Goal: Feedback & Contribution: Leave review/rating

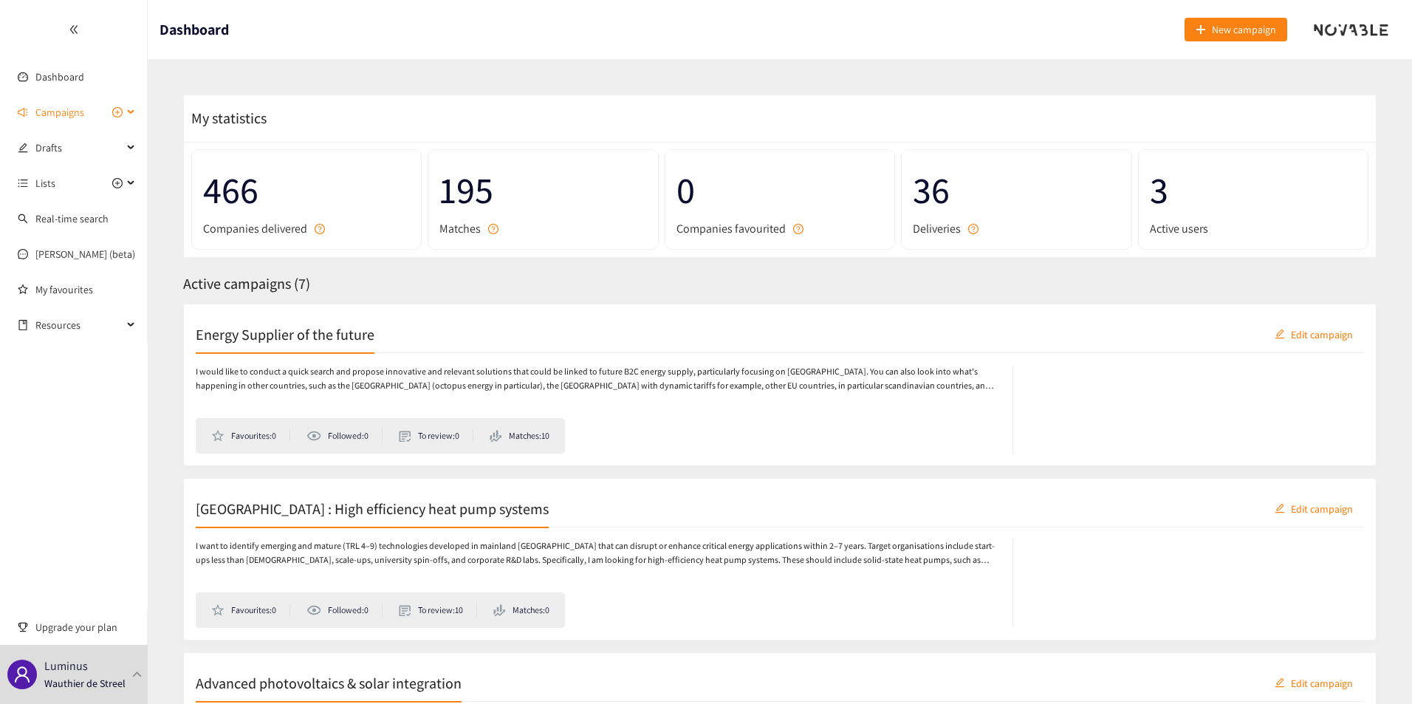
click at [130, 112] on icon at bounding box center [132, 112] width 7 height 0
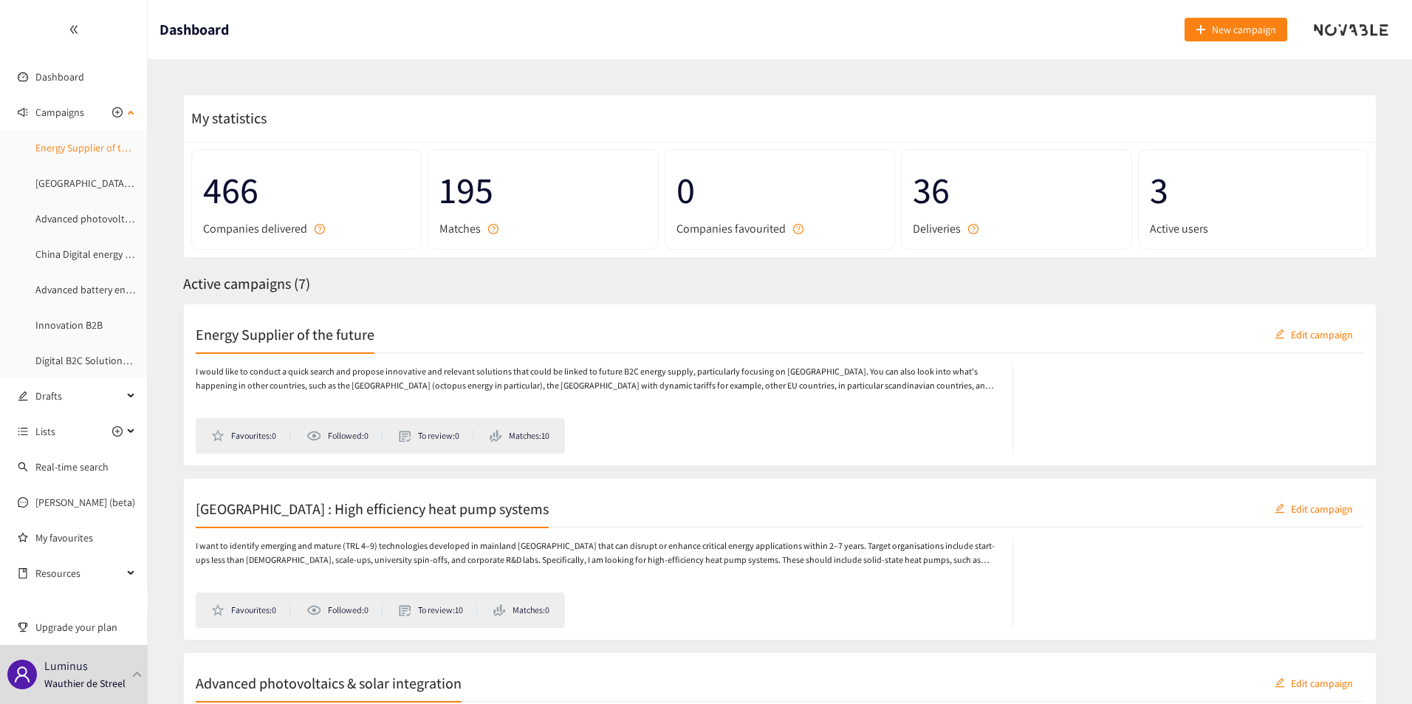
click at [92, 146] on link "Energy Supplier of the future" at bounding box center [98, 147] width 126 height 13
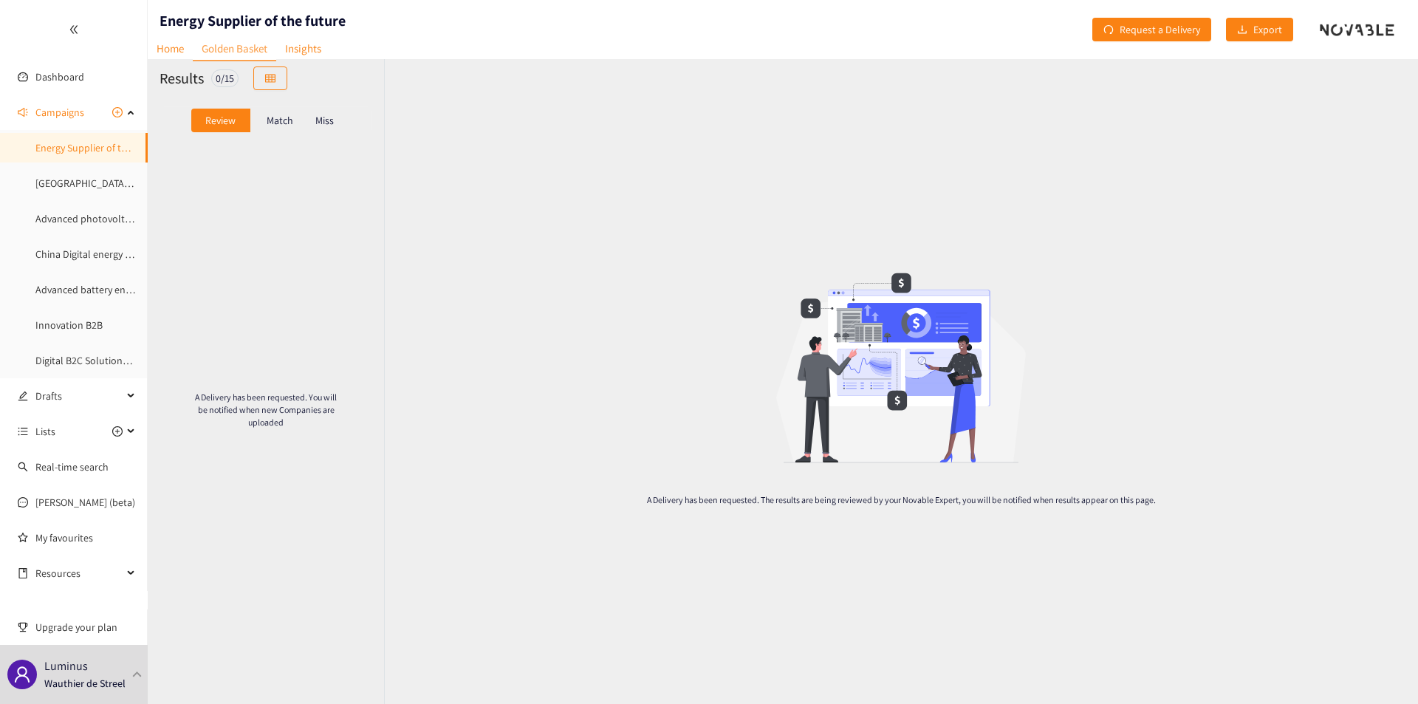
click at [276, 127] on div "Match" at bounding box center [279, 121] width 59 height 24
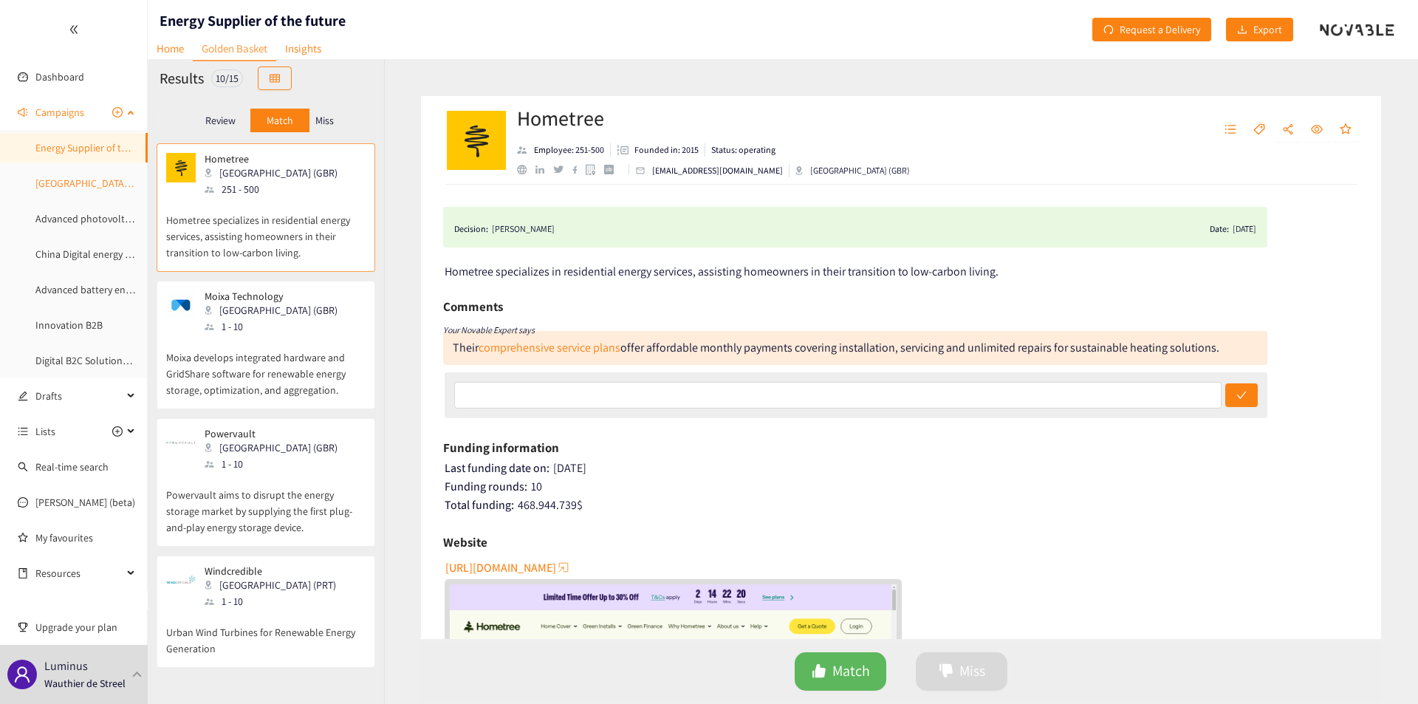
click at [60, 180] on link "[GEOGRAPHIC_DATA] : High efficiency heat pump systems" at bounding box center [159, 183] width 249 height 13
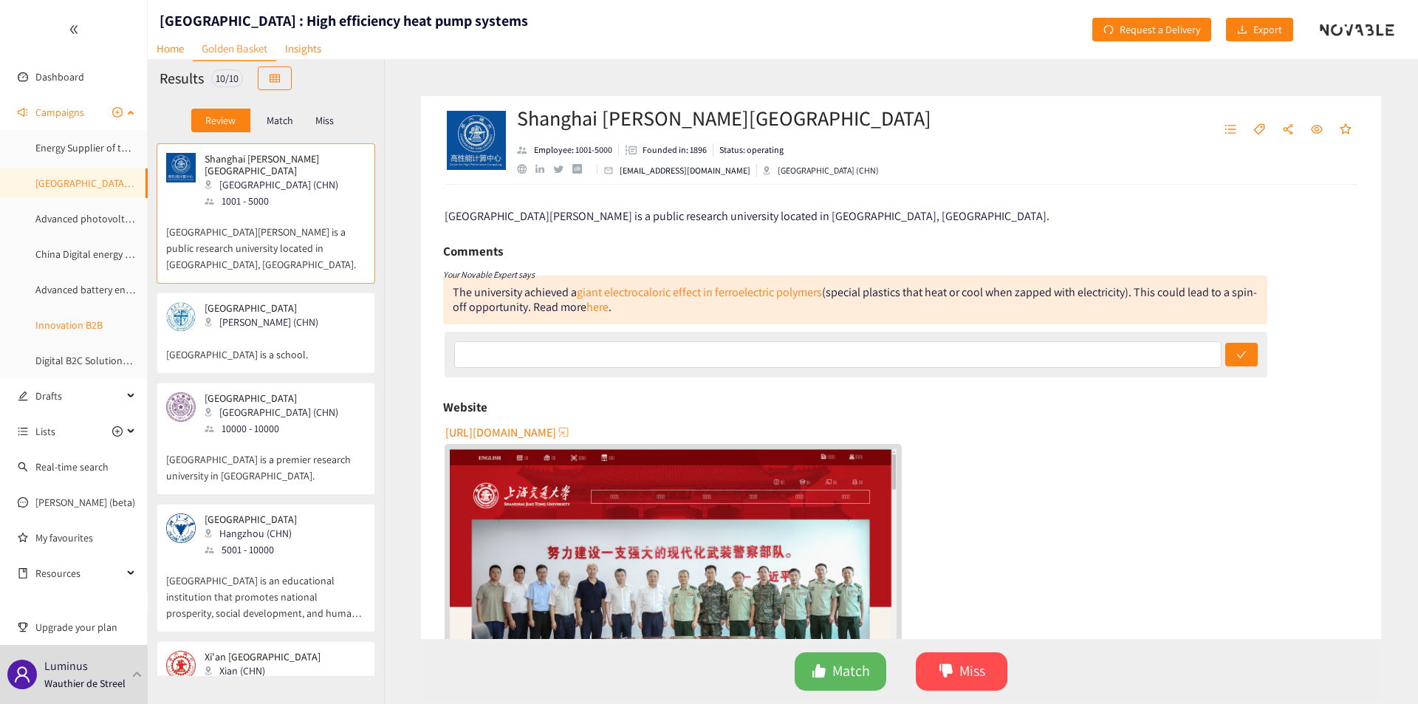
click at [82, 318] on link "Innovation B2B" at bounding box center [68, 324] width 67 height 13
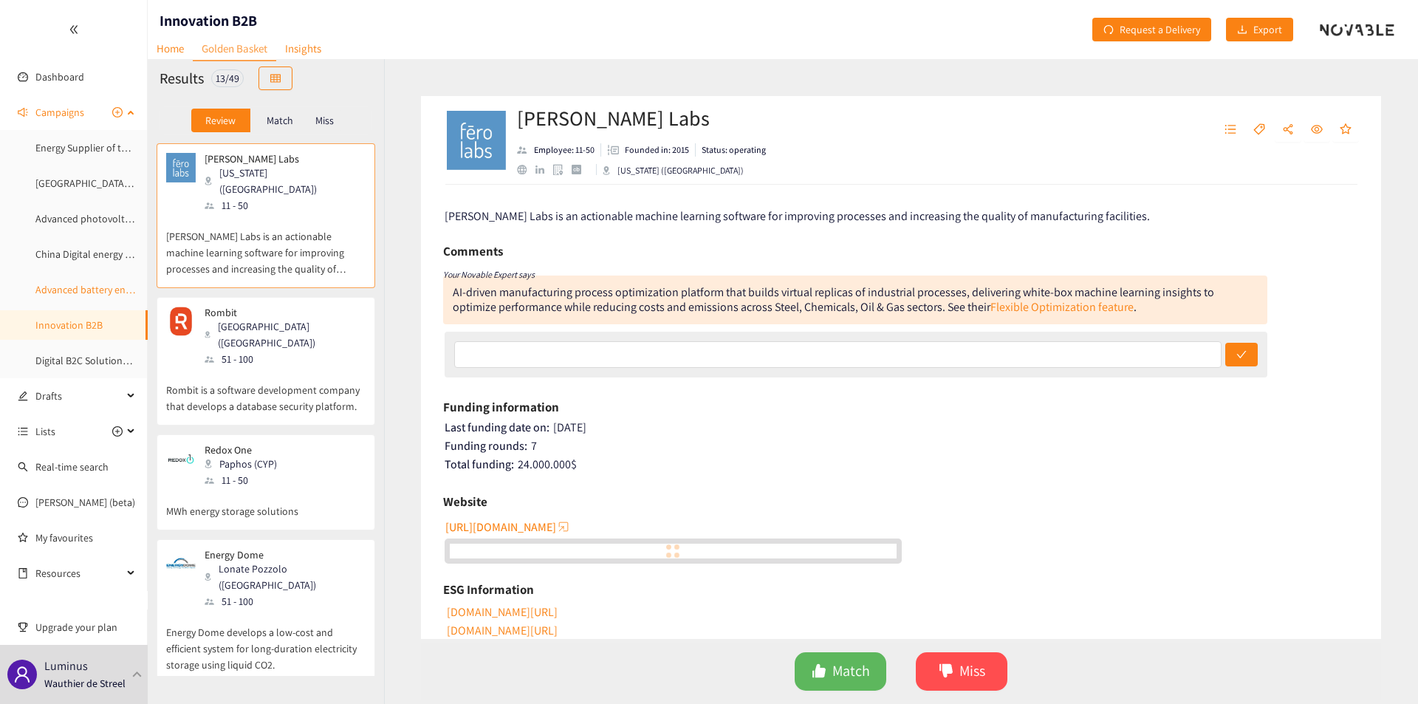
click at [93, 296] on link "Advanced battery energy storage" at bounding box center [107, 289] width 144 height 13
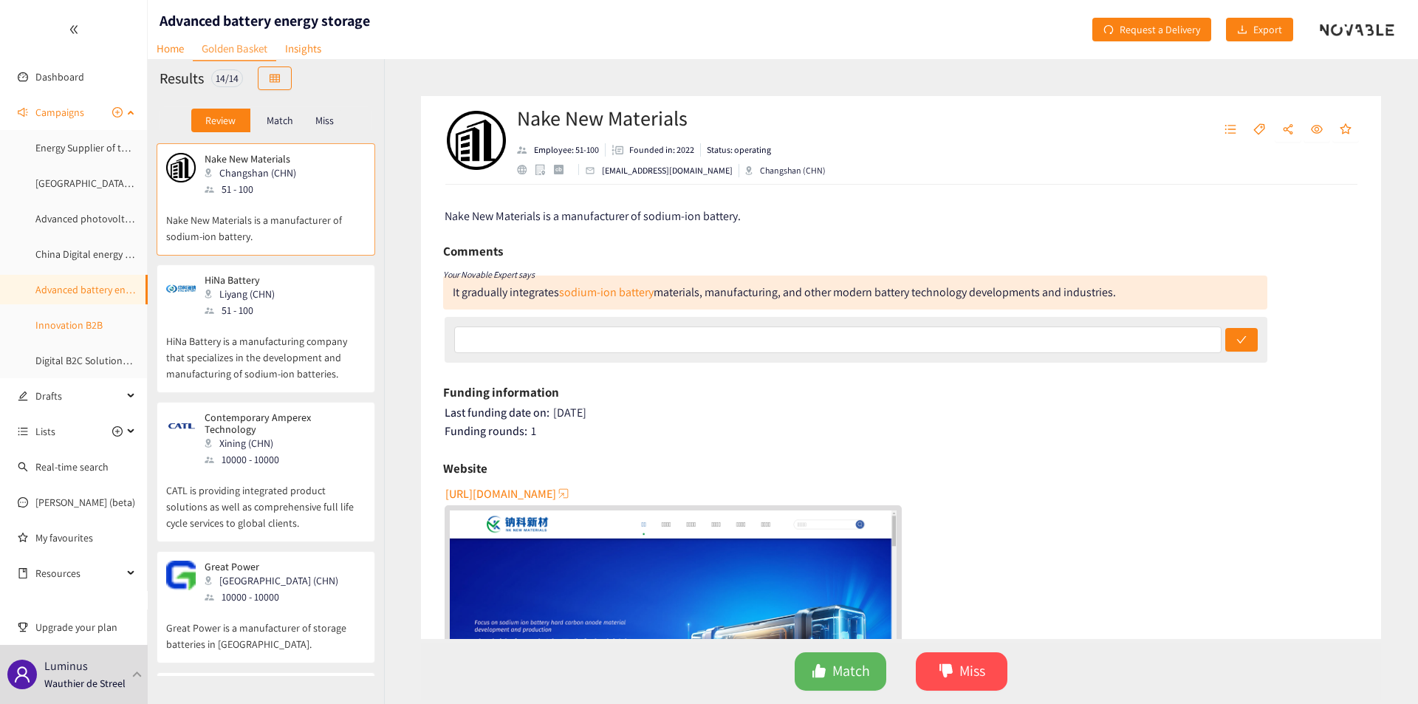
click at [67, 327] on link "Innovation B2B" at bounding box center [68, 324] width 67 height 13
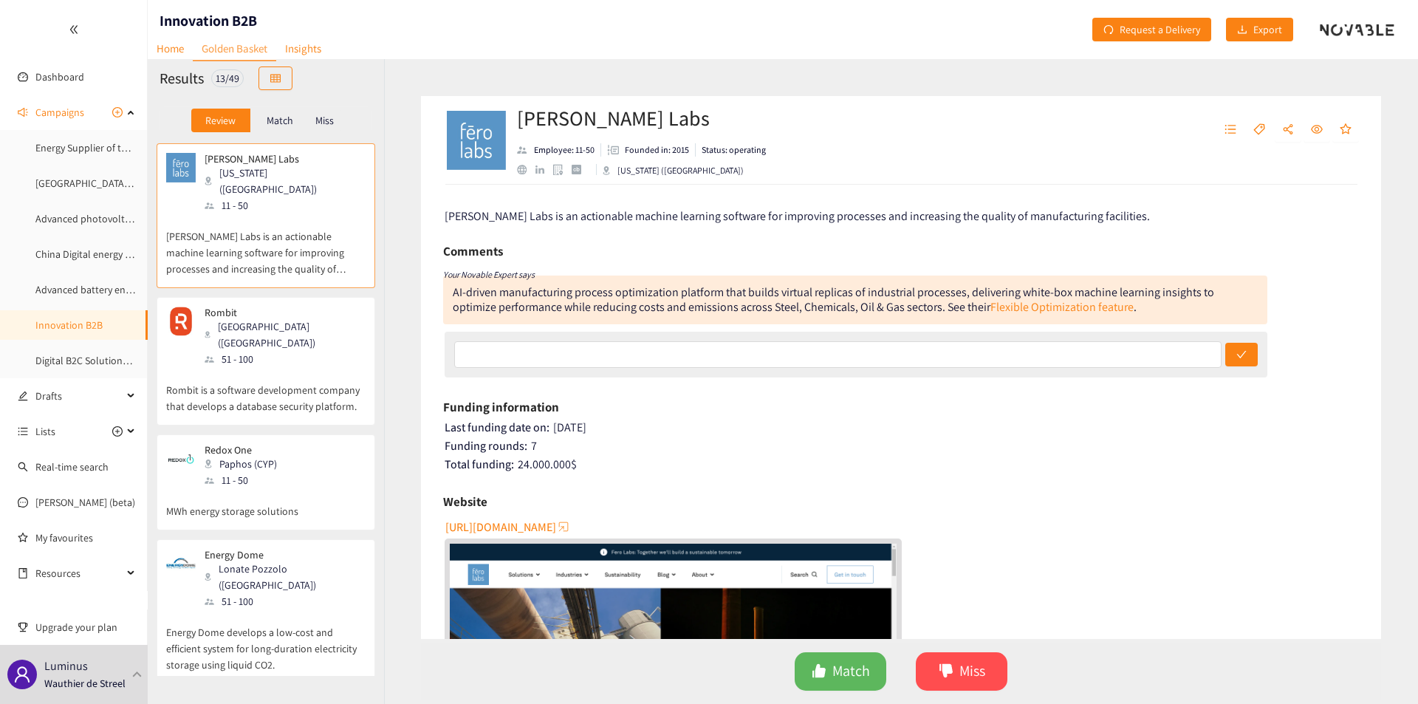
click at [546, 222] on span "[PERSON_NAME] Labs is an actionable machine learning software for improving pro…" at bounding box center [798, 216] width 706 height 16
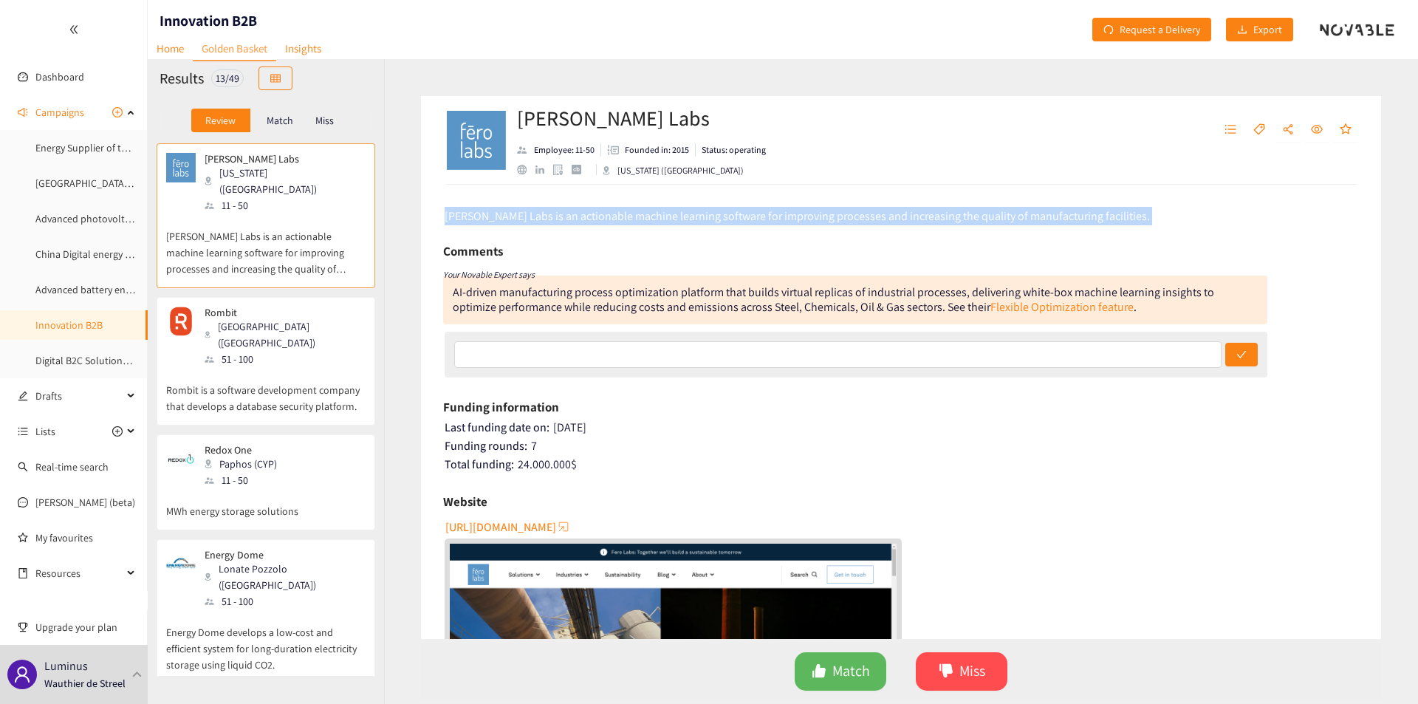
click at [546, 222] on span "[PERSON_NAME] Labs is an actionable machine learning software for improving pro…" at bounding box center [798, 216] width 706 height 16
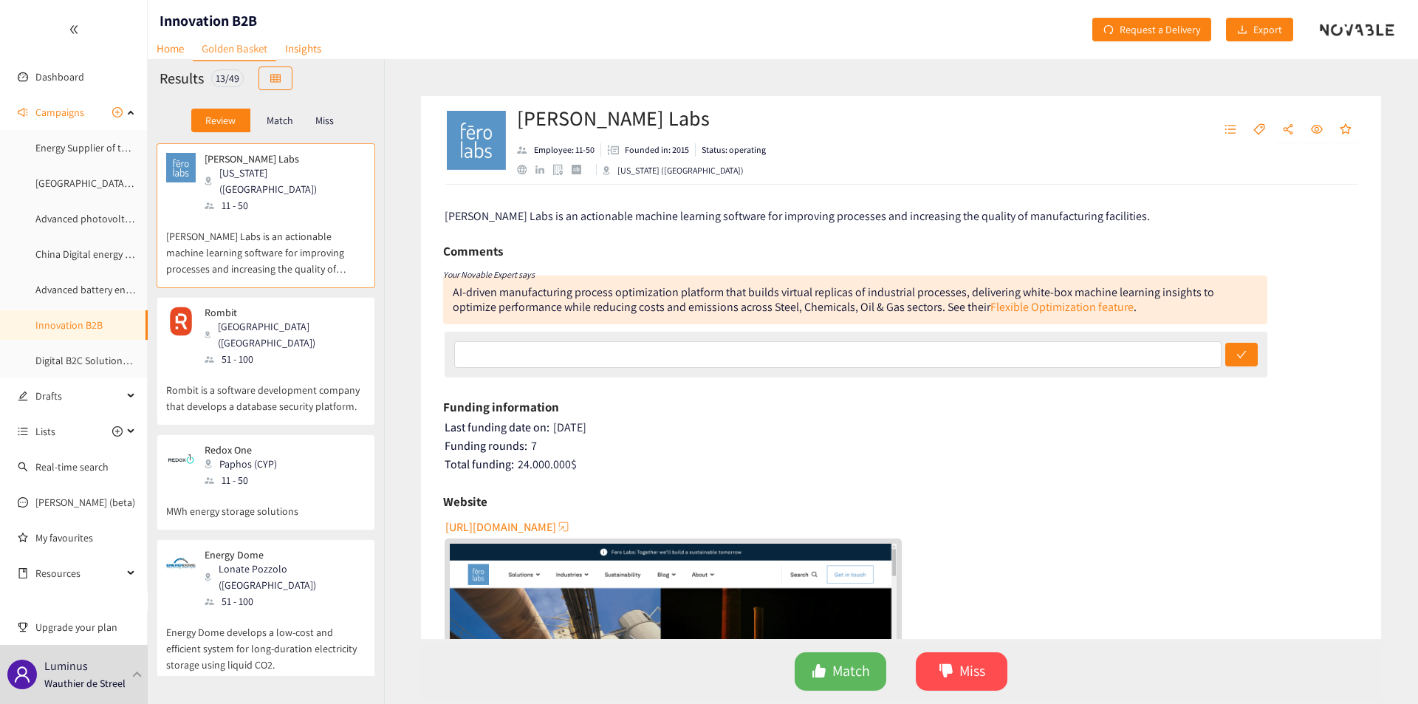
click at [273, 384] on div "Rombit Antwerpen ([GEOGRAPHIC_DATA]) 51 - 100 Rombit is a software development …" at bounding box center [265, 366] width 199 height 118
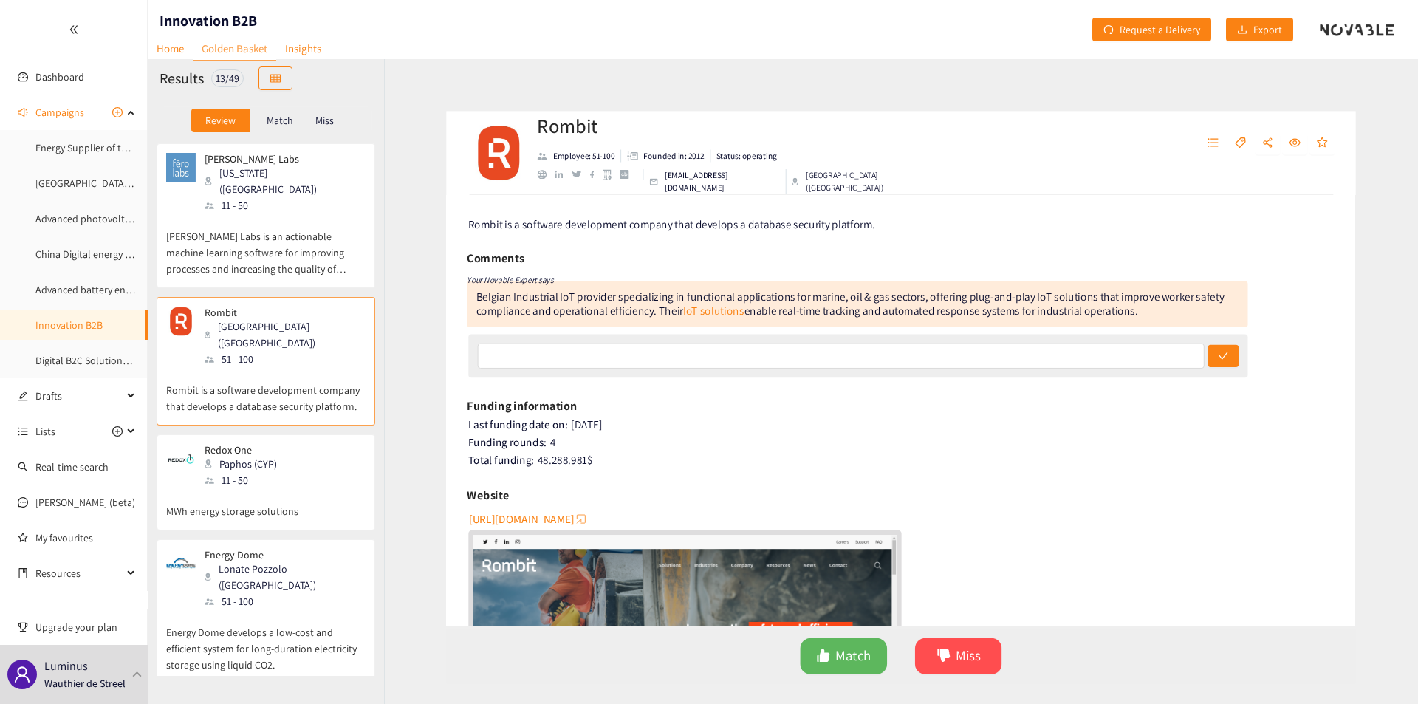
click at [282, 488] on p "MWh energy storage solutions" at bounding box center [265, 503] width 199 height 31
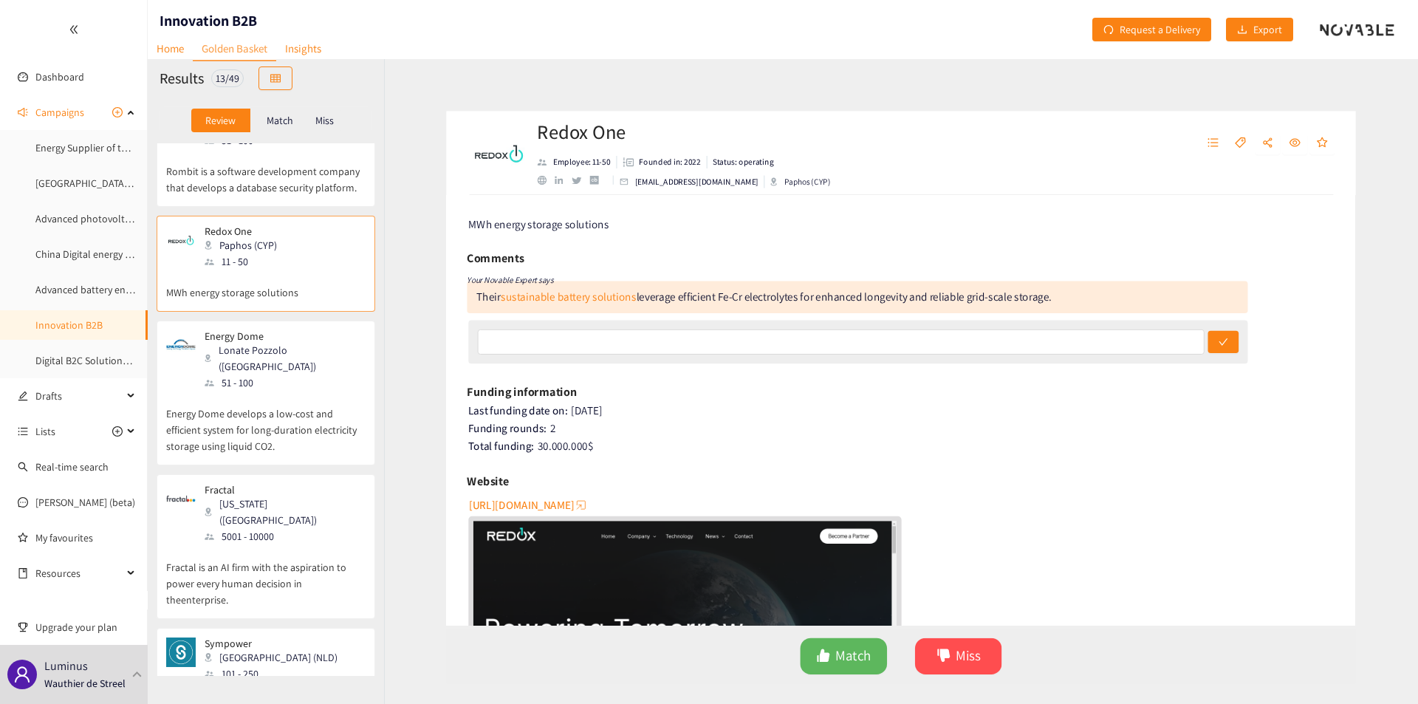
scroll to position [219, 0]
click at [275, 391] on p "Energy Dome develops a low-cost and efficient system for long-duration electric…" at bounding box center [265, 423] width 199 height 64
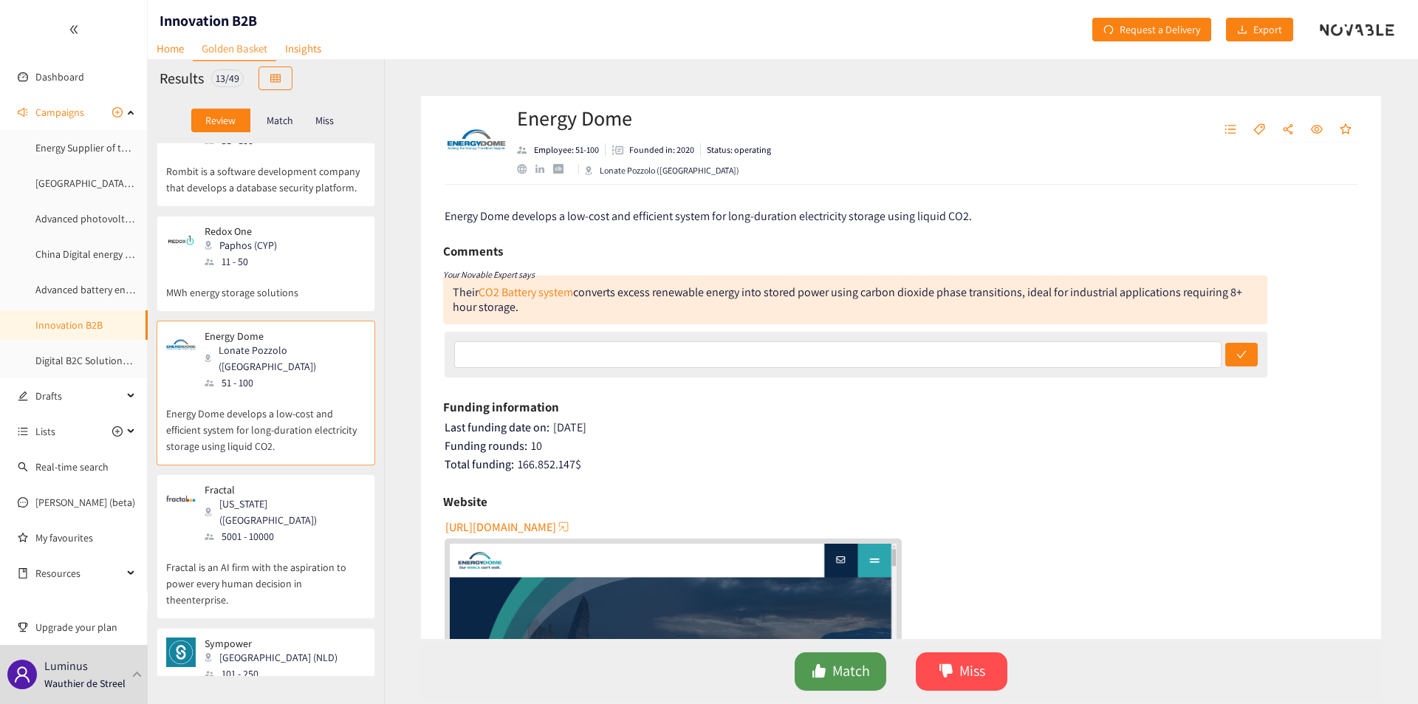
click at [836, 682] on span "Match" at bounding box center [852, 671] width 38 height 23
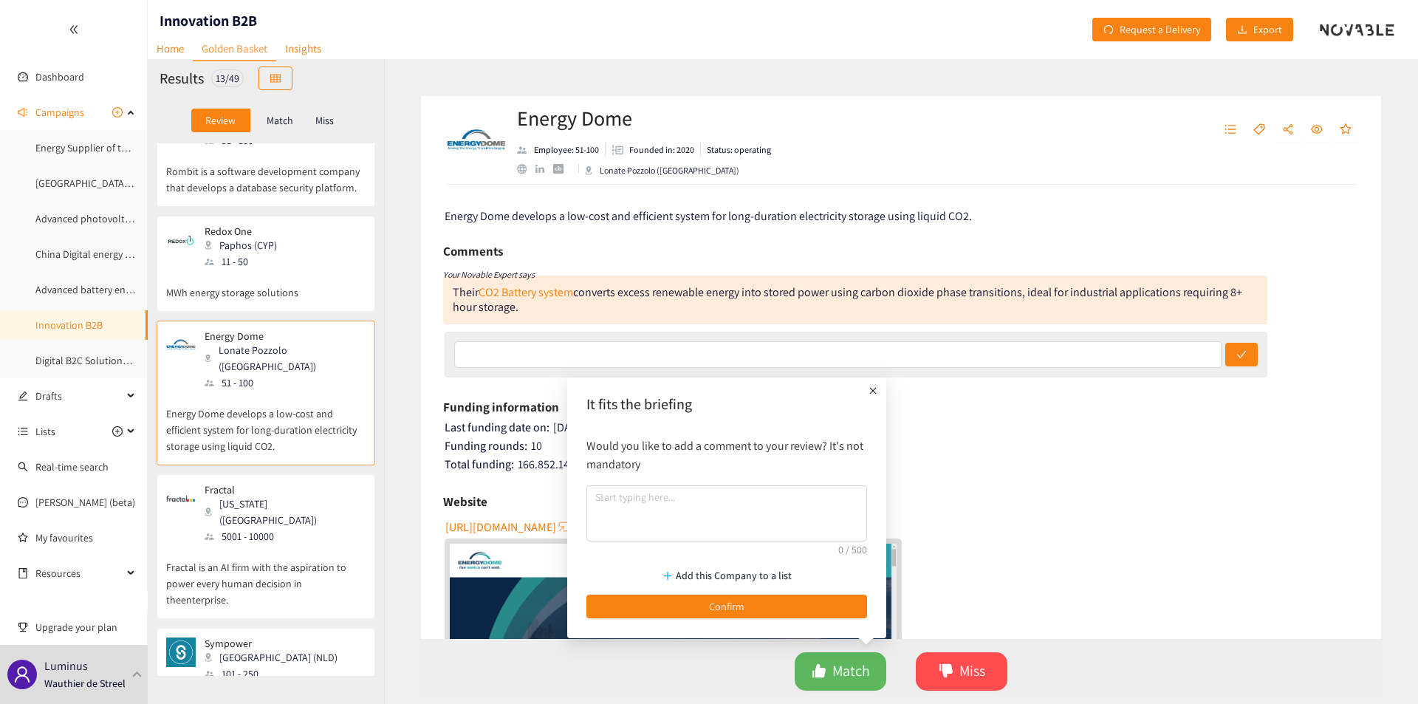
click at [712, 545] on div "Would you like to add a comment to your review? It's not mandatory" at bounding box center [727, 489] width 296 height 120
click at [689, 524] on textarea at bounding box center [727, 513] width 281 height 56
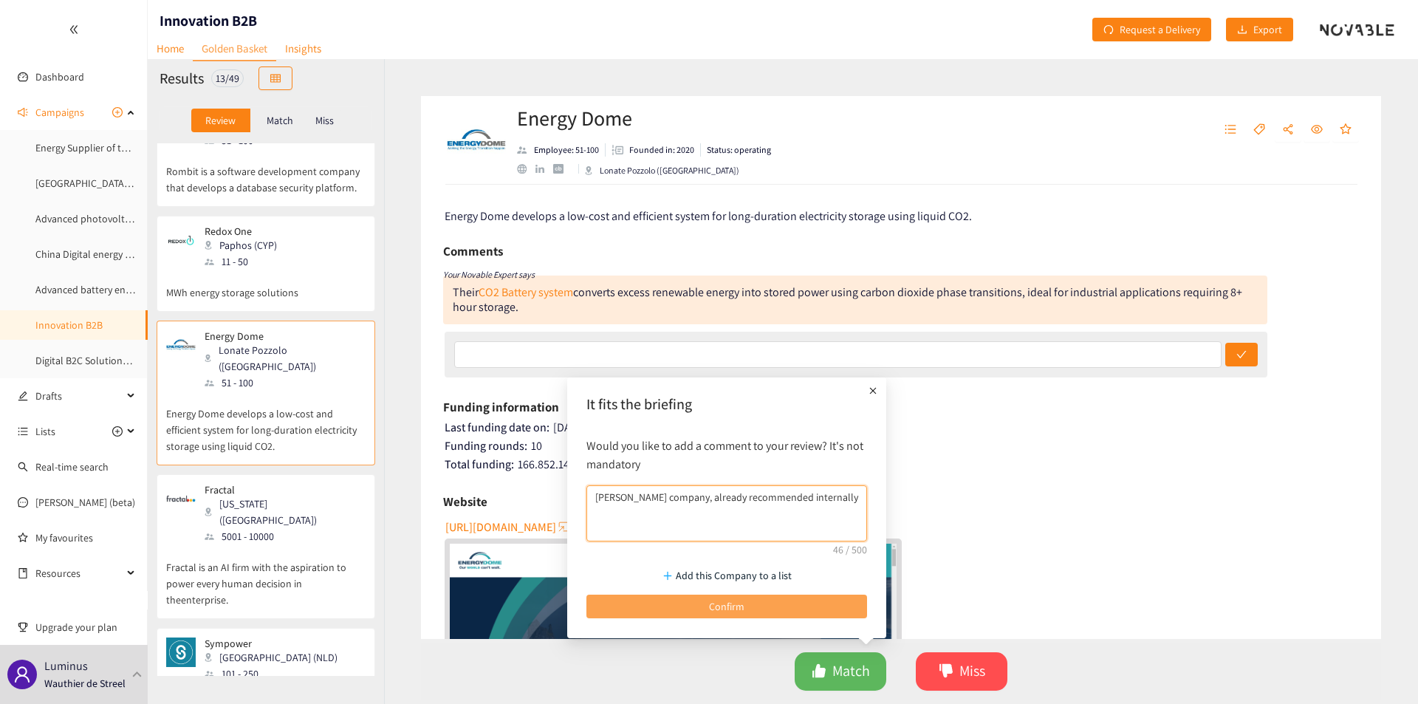
type textarea "[PERSON_NAME] company, already recommended internally"
click at [680, 608] on button "Confirm" at bounding box center [727, 607] width 281 height 24
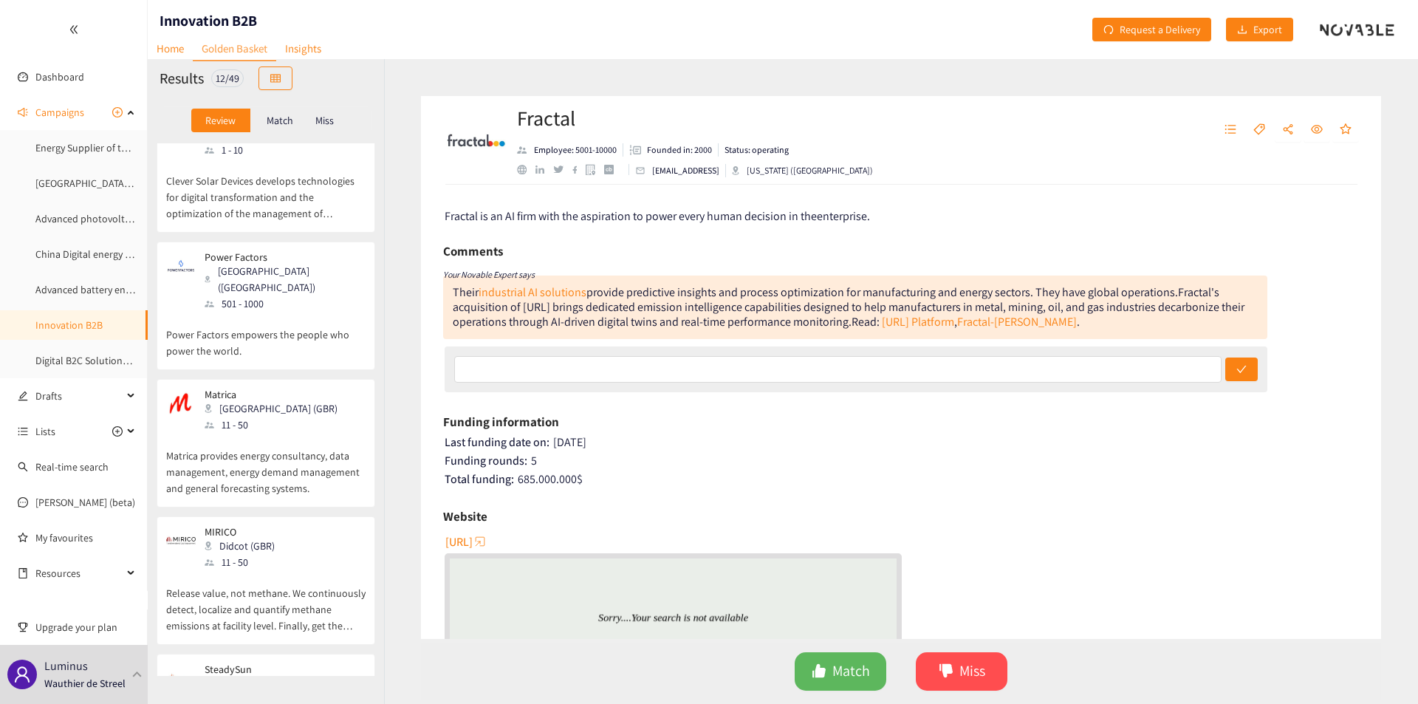
scroll to position [1004, 0]
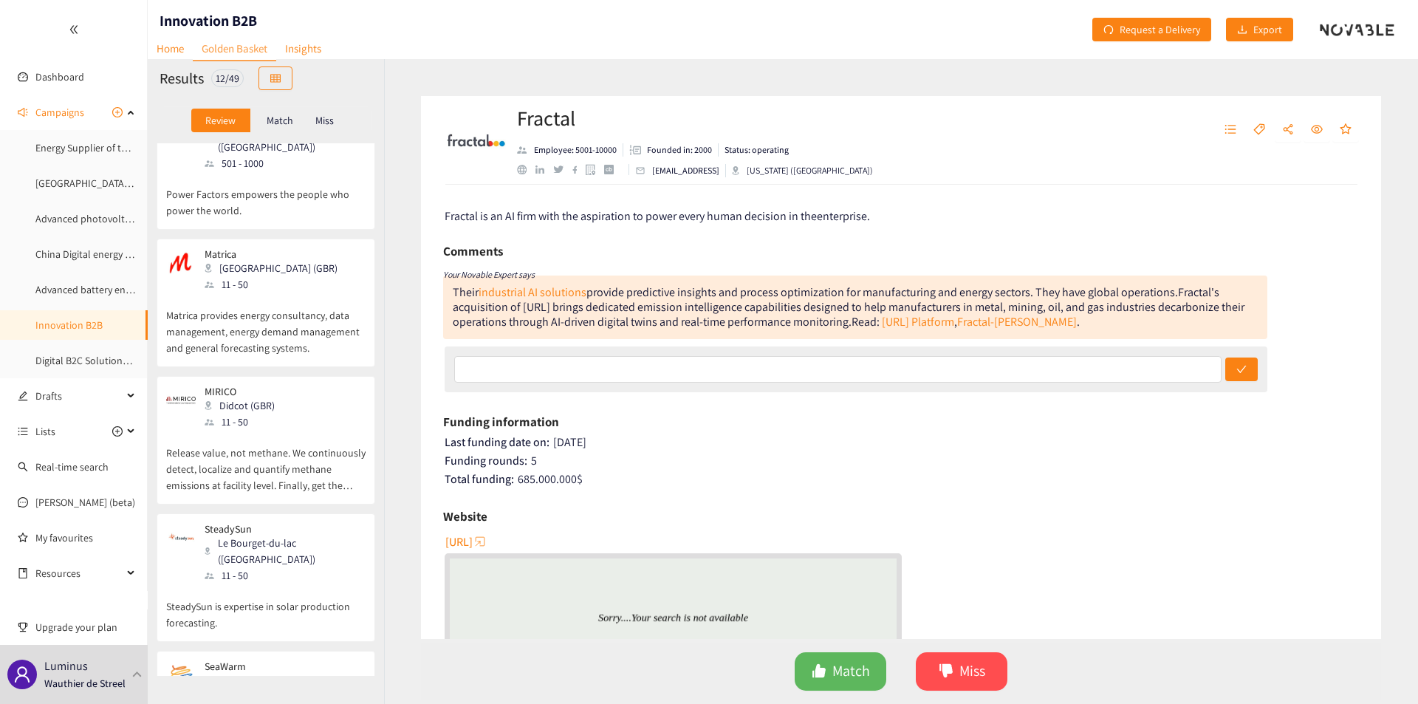
click at [327, 293] on p "Matrica provides energy consultancy, data management, energy demand management …" at bounding box center [265, 325] width 199 height 64
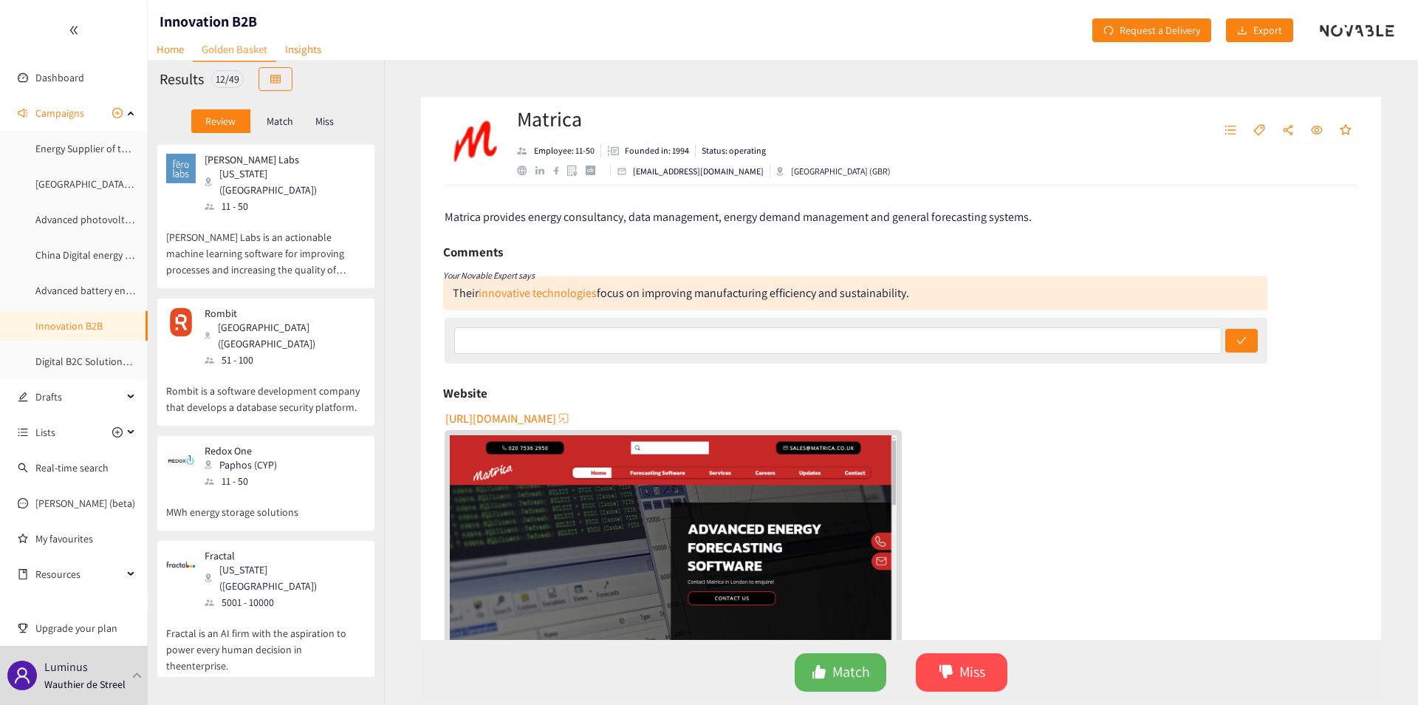
scroll to position [70, 0]
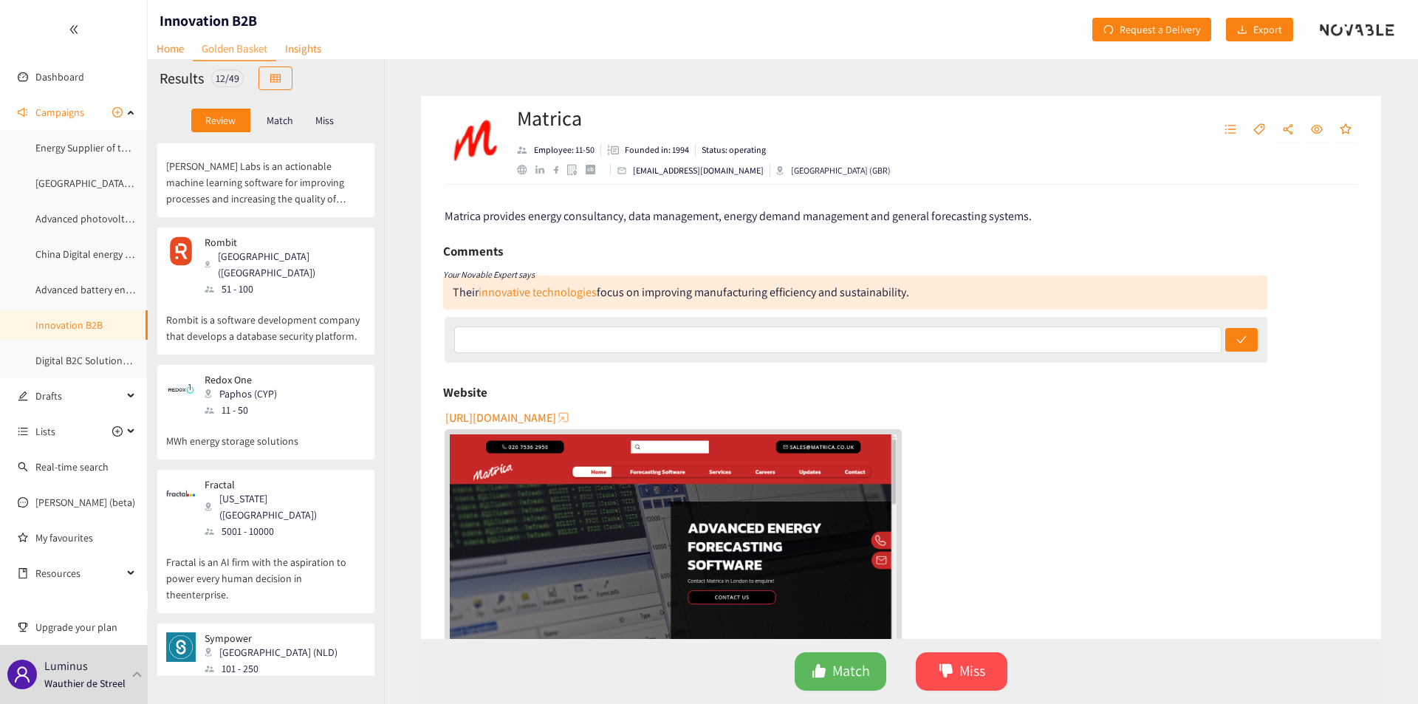
click at [290, 539] on p "Fractal is an AI firm with the aspiration to power every human decision in thee…" at bounding box center [265, 571] width 199 height 64
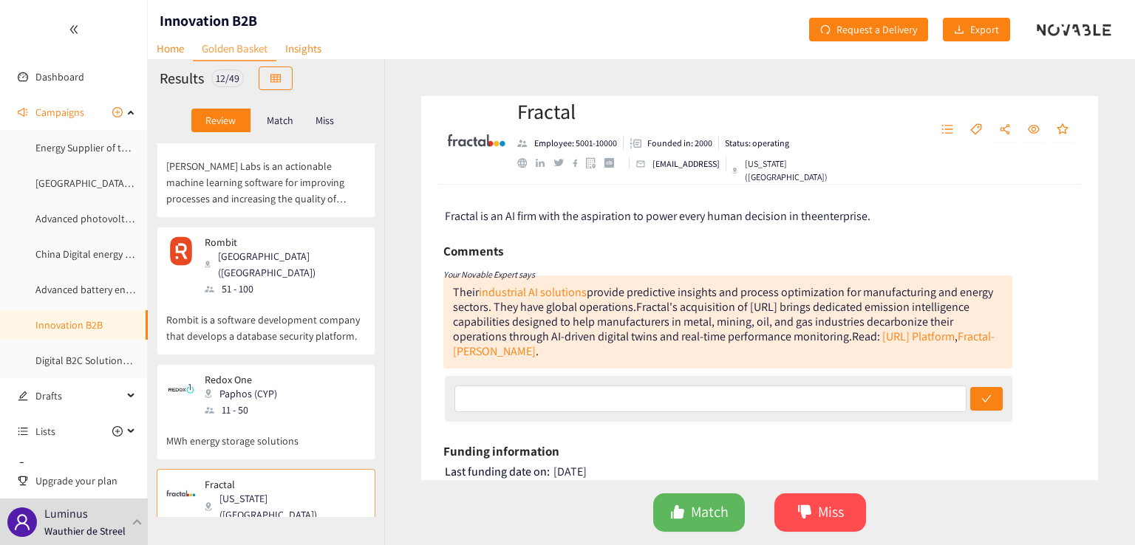
click at [567, 255] on div "Comments" at bounding box center [727, 251] width 569 height 22
